Goal: Task Accomplishment & Management: Manage account settings

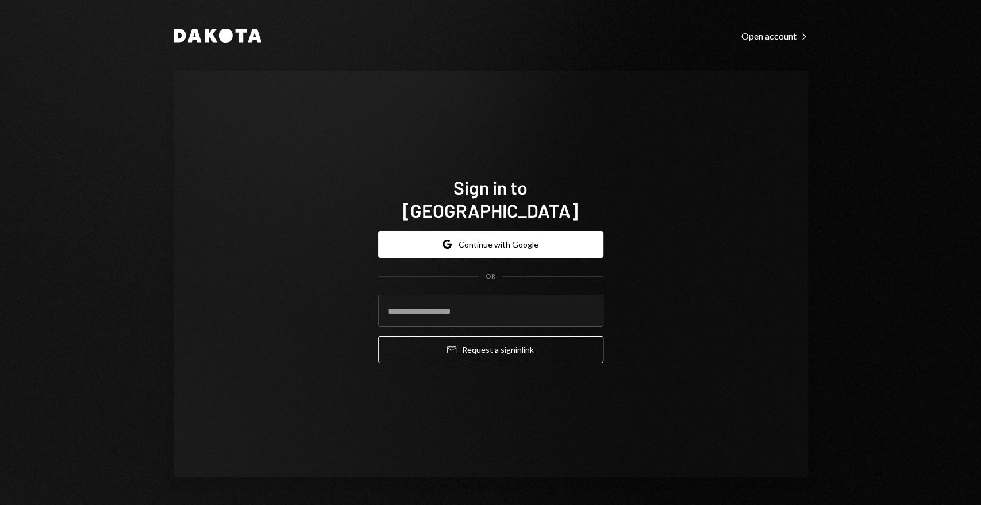
type input "**********"
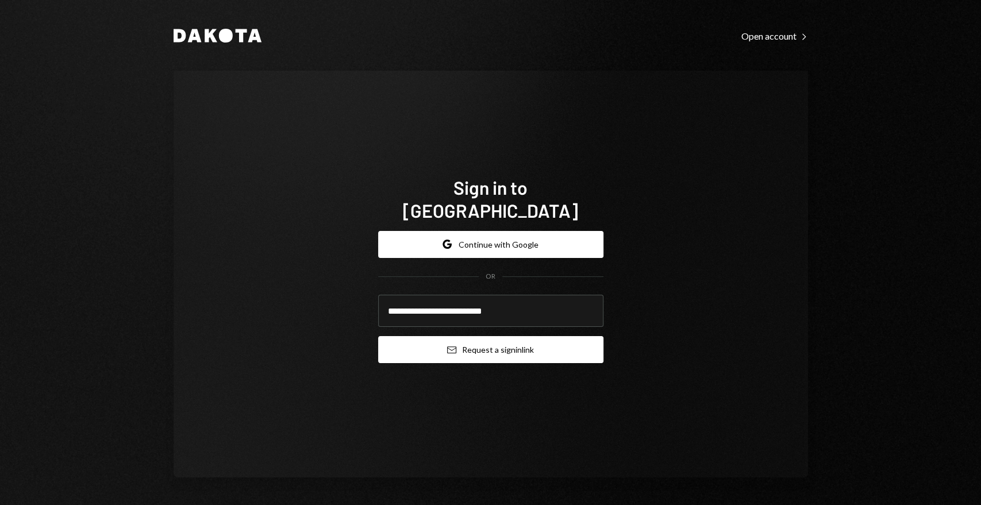
click at [473, 336] on button "Email Request a sign in link" at bounding box center [490, 349] width 225 height 27
